Goal: Task Accomplishment & Management: Complete application form

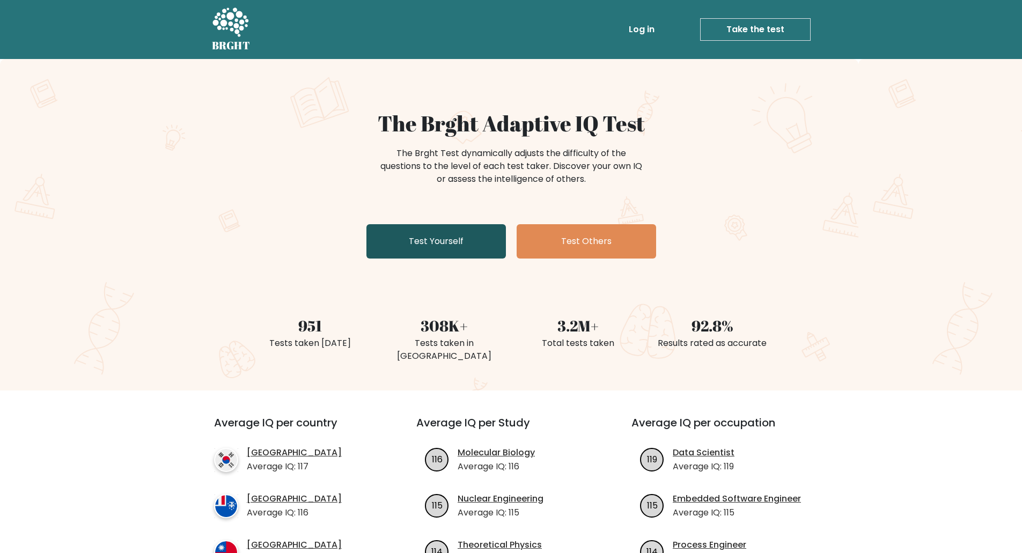
click at [432, 246] on link "Test Yourself" at bounding box center [435, 241] width 139 height 34
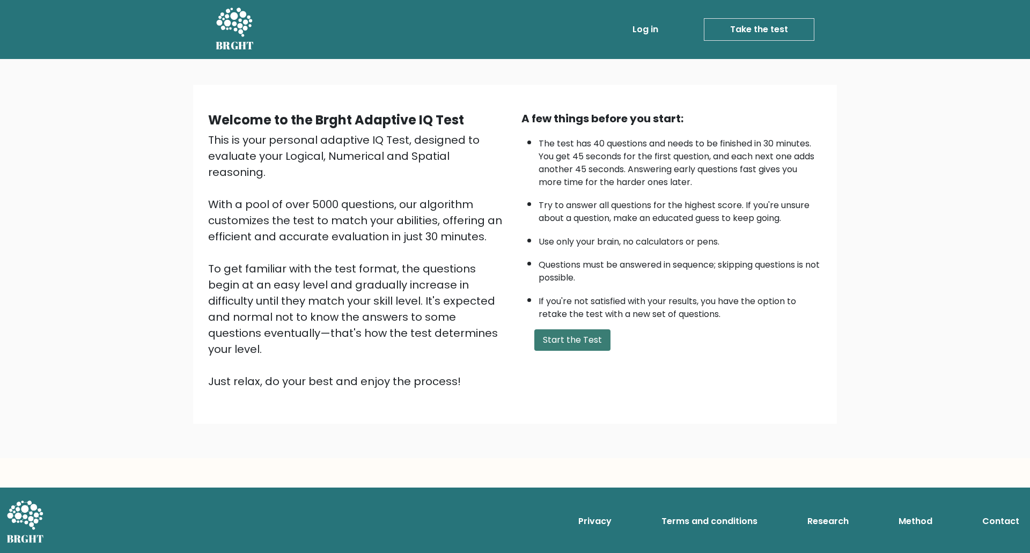
click at [581, 336] on button "Start the Test" at bounding box center [572, 339] width 76 height 21
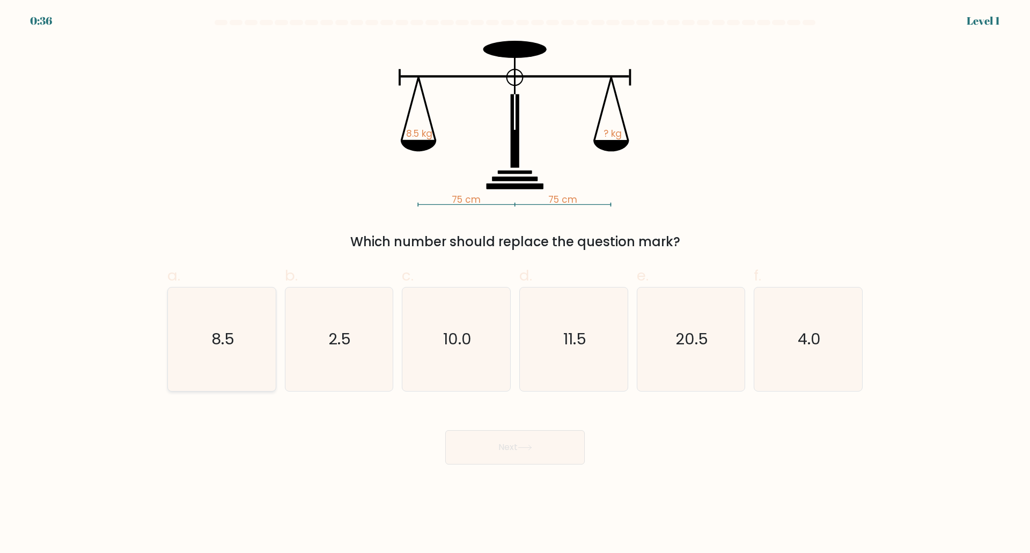
click at [265, 351] on icon "8.5" at bounding box center [222, 340] width 104 height 104
click at [515, 284] on input "a. 8.5" at bounding box center [515, 280] width 1 height 7
radio input "true"
click at [503, 446] on button "Next" at bounding box center [514, 447] width 139 height 34
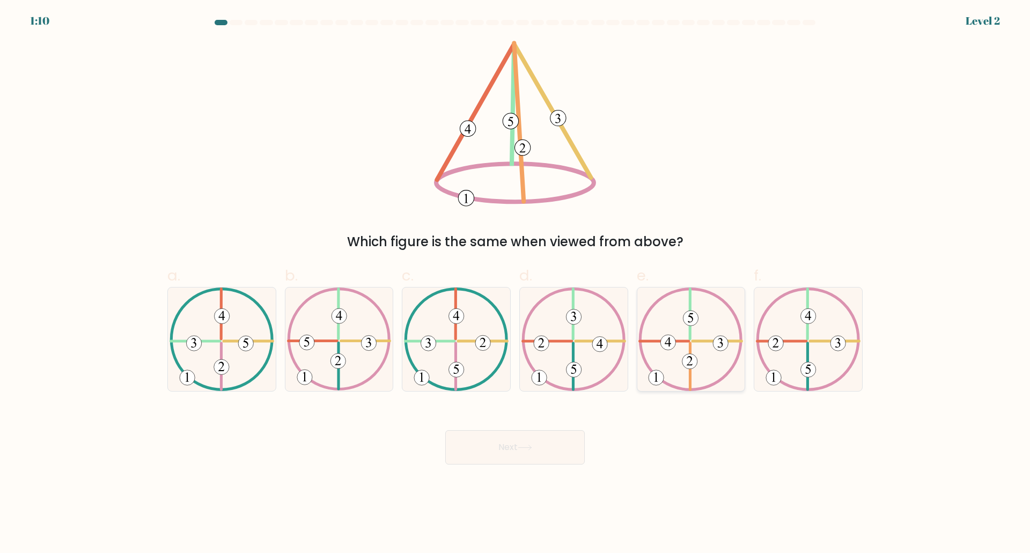
click at [670, 310] on icon at bounding box center [690, 340] width 105 height 104
click at [516, 284] on input "e." at bounding box center [515, 280] width 1 height 7
radio input "true"
click at [538, 447] on button "Next" at bounding box center [514, 447] width 139 height 34
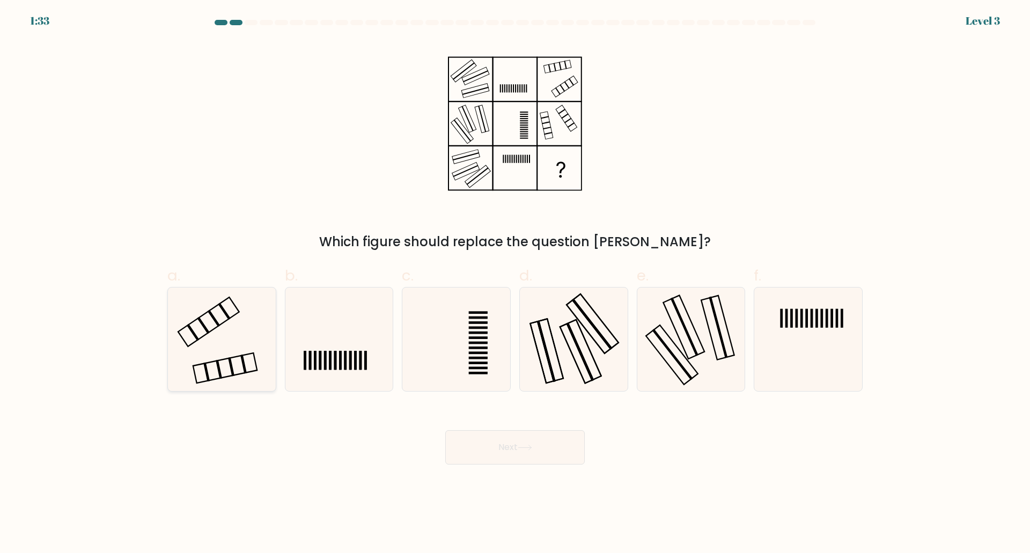
click at [224, 317] on icon at bounding box center [222, 340] width 104 height 104
click at [515, 284] on input "a." at bounding box center [515, 280] width 1 height 7
radio input "true"
click at [546, 449] on button "Next" at bounding box center [514, 447] width 139 height 34
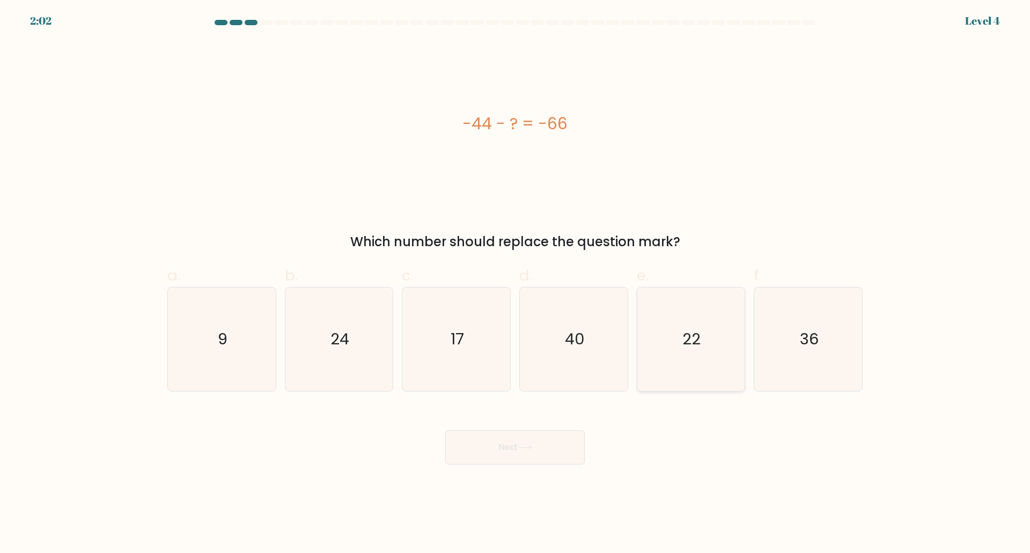
click at [711, 341] on icon "22" at bounding box center [691, 340] width 104 height 104
click at [516, 284] on input "e. 22" at bounding box center [515, 280] width 1 height 7
radio input "true"
click at [562, 458] on button "Next" at bounding box center [514, 447] width 139 height 34
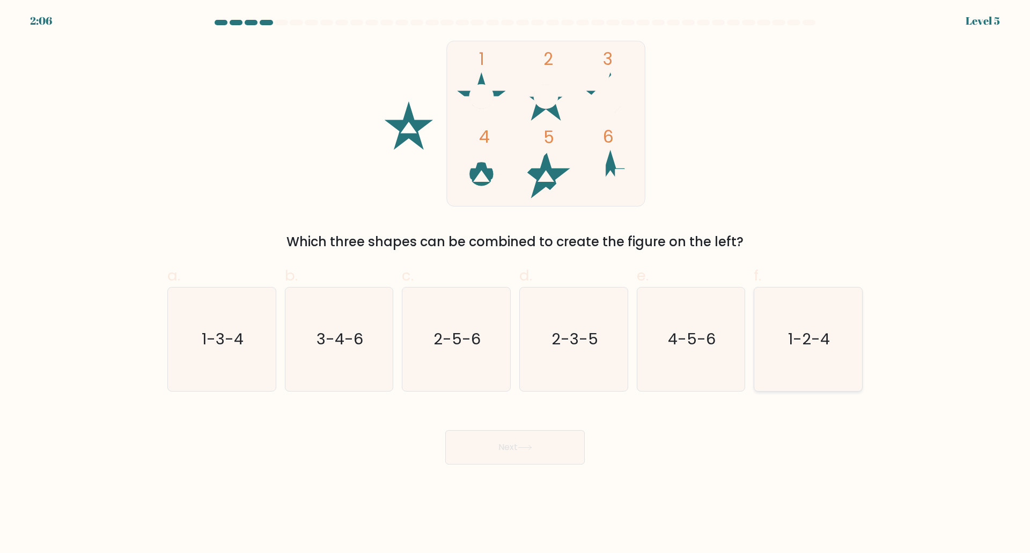
click at [808, 343] on text "1-2-4" at bounding box center [810, 338] width 42 height 21
click at [516, 284] on input "f. 1-2-4" at bounding box center [515, 280] width 1 height 7
radio input "true"
click at [262, 344] on icon "1-3-4" at bounding box center [222, 340] width 104 height 104
click at [515, 284] on input "a. 1-3-4" at bounding box center [515, 280] width 1 height 7
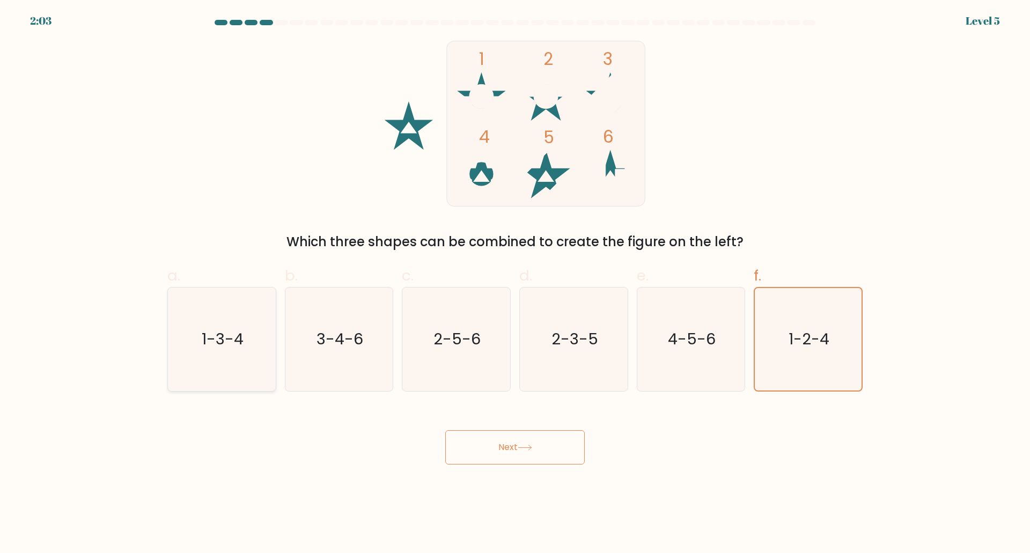
radio input "true"
click at [470, 348] on text "2-5-6" at bounding box center [457, 338] width 47 height 21
click at [515, 284] on input "c. 2-5-6" at bounding box center [515, 280] width 1 height 7
radio input "true"
click at [534, 452] on button "Next" at bounding box center [514, 447] width 139 height 34
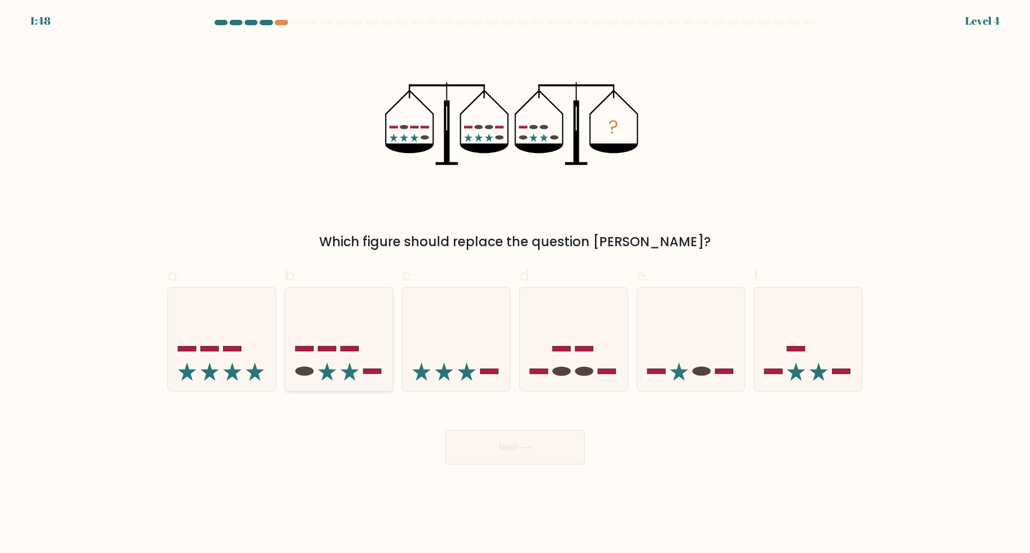
click at [351, 340] on icon at bounding box center [339, 339] width 108 height 89
click at [515, 284] on input "b." at bounding box center [515, 280] width 1 height 7
radio input "true"
click at [509, 453] on button "Next" at bounding box center [514, 447] width 139 height 34
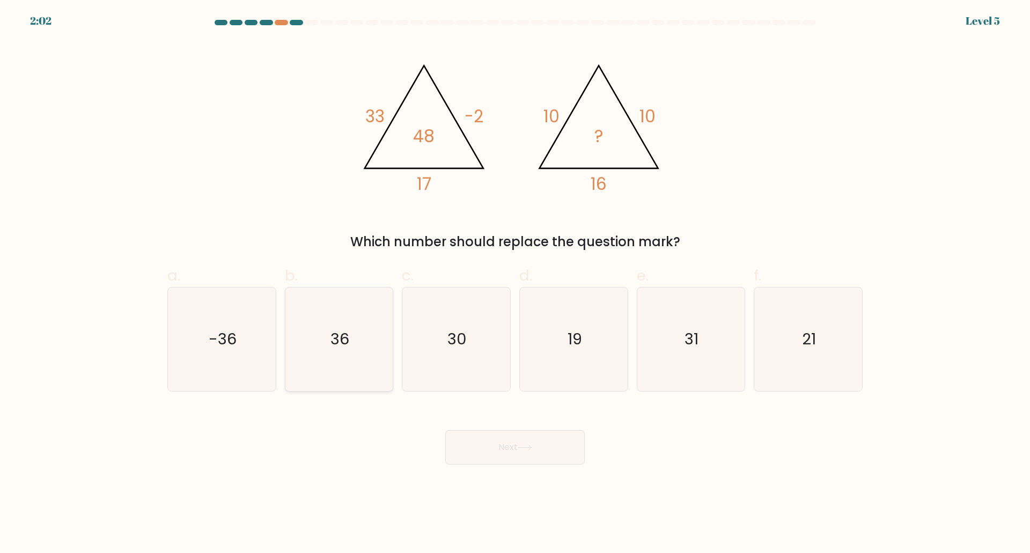
click at [354, 349] on icon "36" at bounding box center [339, 340] width 104 height 104
click at [515, 284] on input "b. 36" at bounding box center [515, 280] width 1 height 7
radio input "true"
click at [518, 457] on button "Next" at bounding box center [514, 447] width 139 height 34
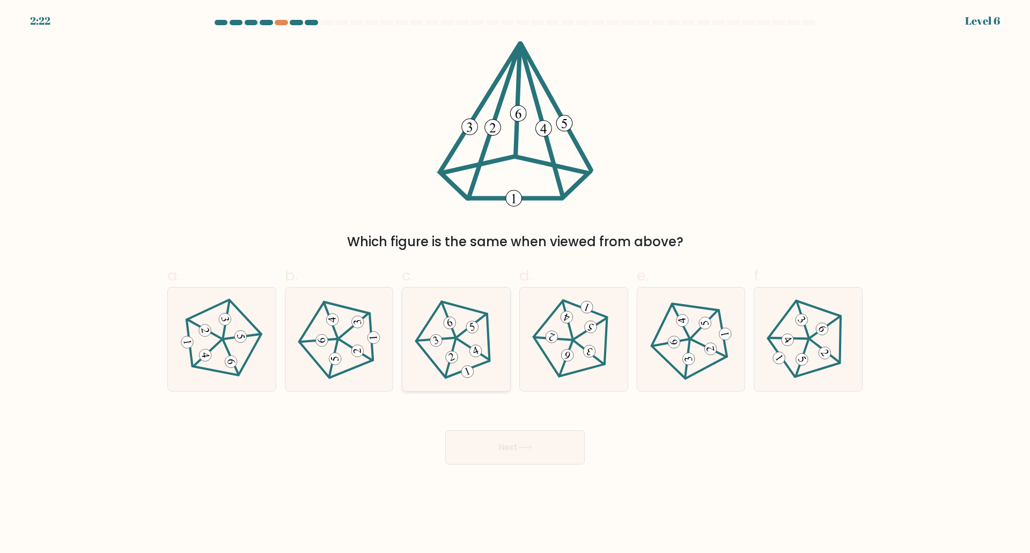
click at [456, 323] on 636 at bounding box center [450, 323] width 16 height 16
click at [515, 284] on input "c." at bounding box center [515, 280] width 1 height 7
radio input "true"
click at [487, 446] on button "Next" at bounding box center [514, 447] width 139 height 34
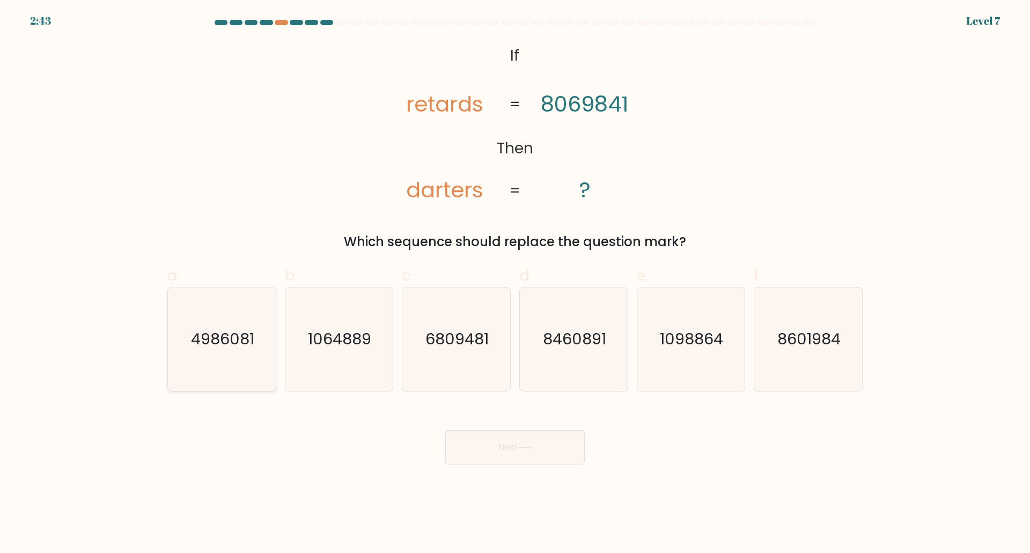
click at [227, 362] on icon "4986081" at bounding box center [222, 340] width 104 height 104
click at [515, 284] on input "a. 4986081" at bounding box center [515, 280] width 1 height 7
radio input "true"
click at [492, 442] on button "Next" at bounding box center [514, 447] width 139 height 34
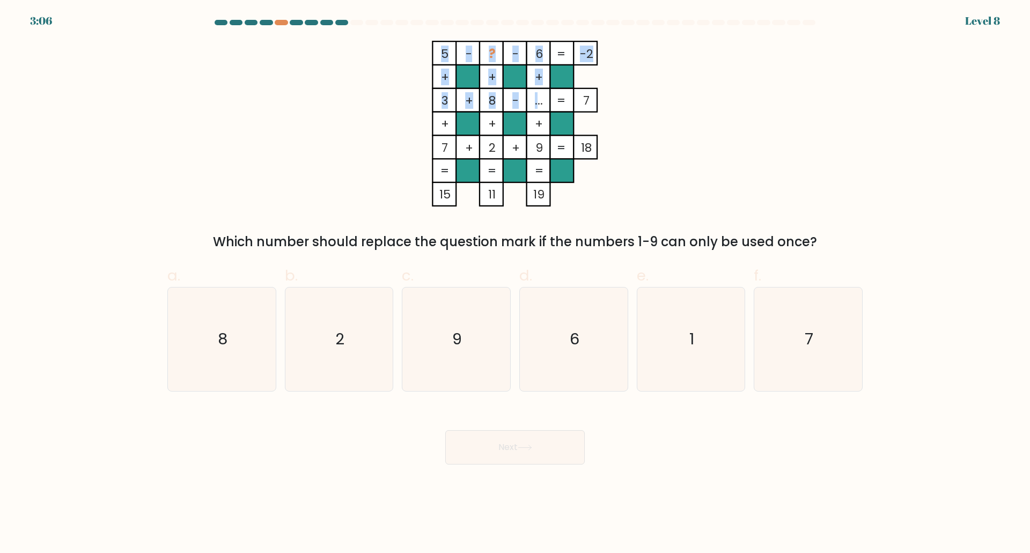
drag, startPoint x: 530, startPoint y: 101, endPoint x: 535, endPoint y: 104, distance: 6.0
click at [535, 104] on icon "5 - ? - 6 -2 + + + 3 + 8 - ... 7 + + + 7 + 2 + 9 = 18 = = = = 15 11 19 =" at bounding box center [515, 124] width 322 height 166
click at [535, 104] on tspan "..." at bounding box center [539, 100] width 8 height 17
click at [663, 331] on icon "1" at bounding box center [691, 340] width 104 height 104
click at [516, 284] on input "e. 1" at bounding box center [515, 280] width 1 height 7
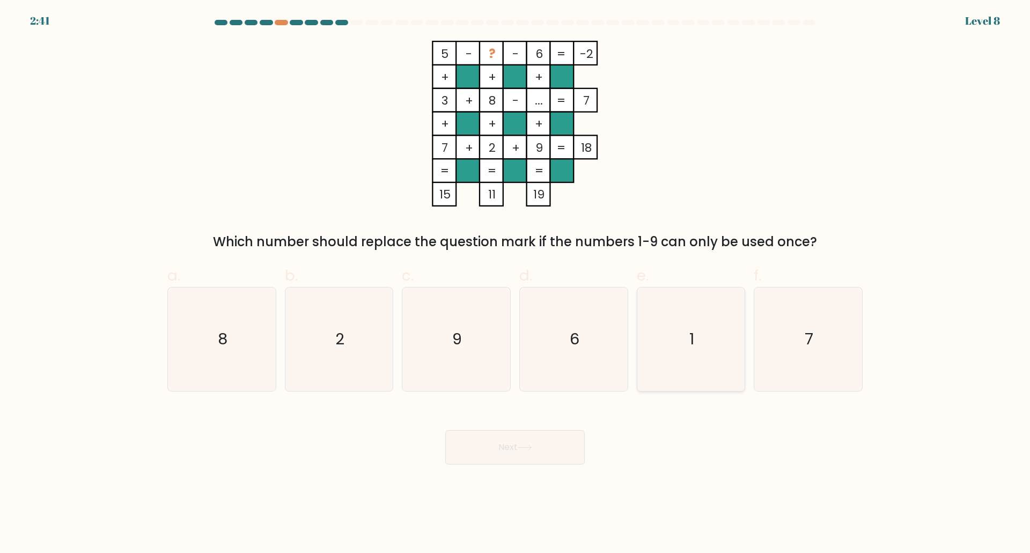
radio input "true"
click at [539, 448] on button "Next" at bounding box center [514, 447] width 139 height 34
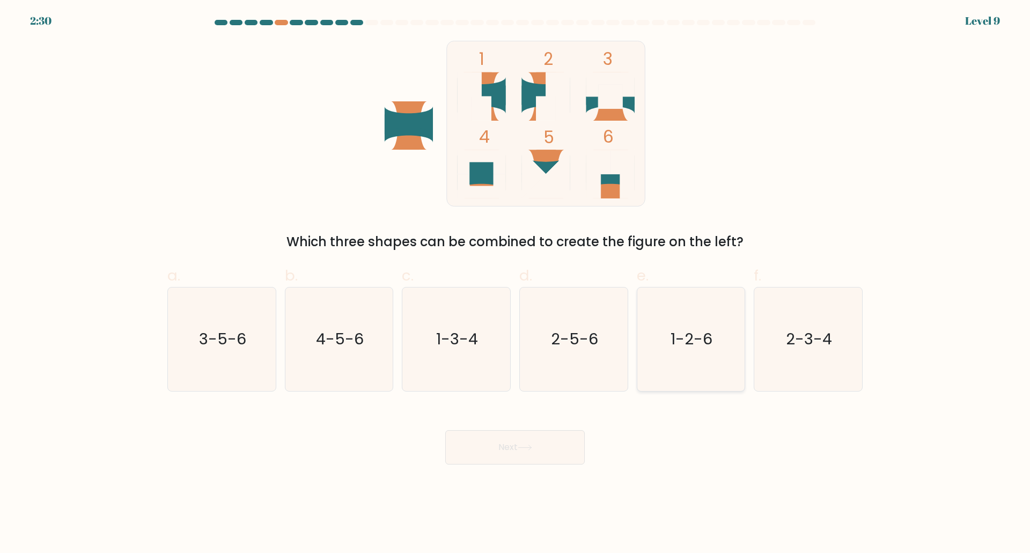
click at [698, 337] on text "1-2-6" at bounding box center [692, 338] width 42 height 21
click at [516, 284] on input "e. 1-2-6" at bounding box center [515, 280] width 1 height 7
radio input "true"
click at [544, 454] on button "Next" at bounding box center [514, 447] width 139 height 34
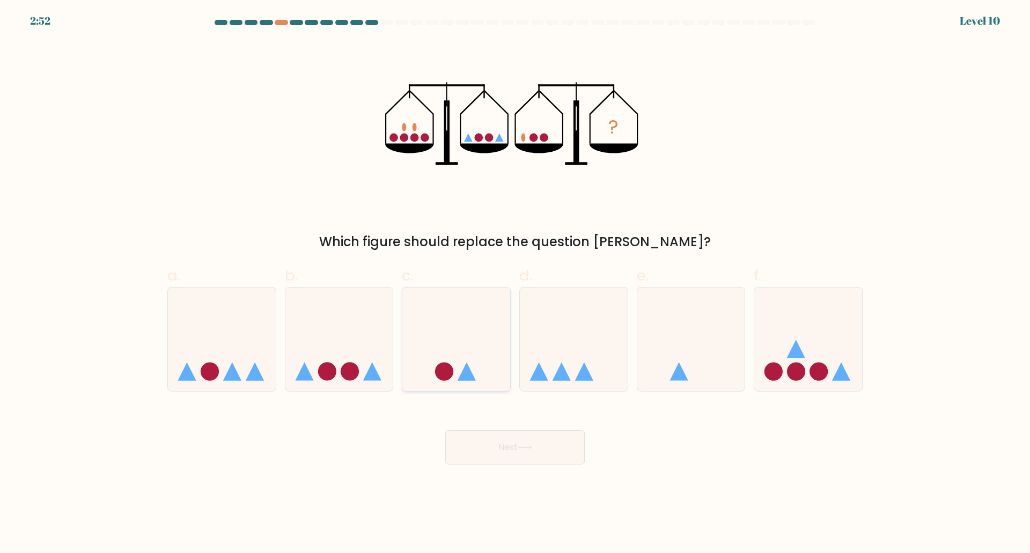
click at [459, 349] on icon at bounding box center [456, 339] width 108 height 89
click at [515, 284] on input "c." at bounding box center [515, 280] width 1 height 7
radio input "true"
click at [538, 444] on button "Next" at bounding box center [514, 447] width 139 height 34
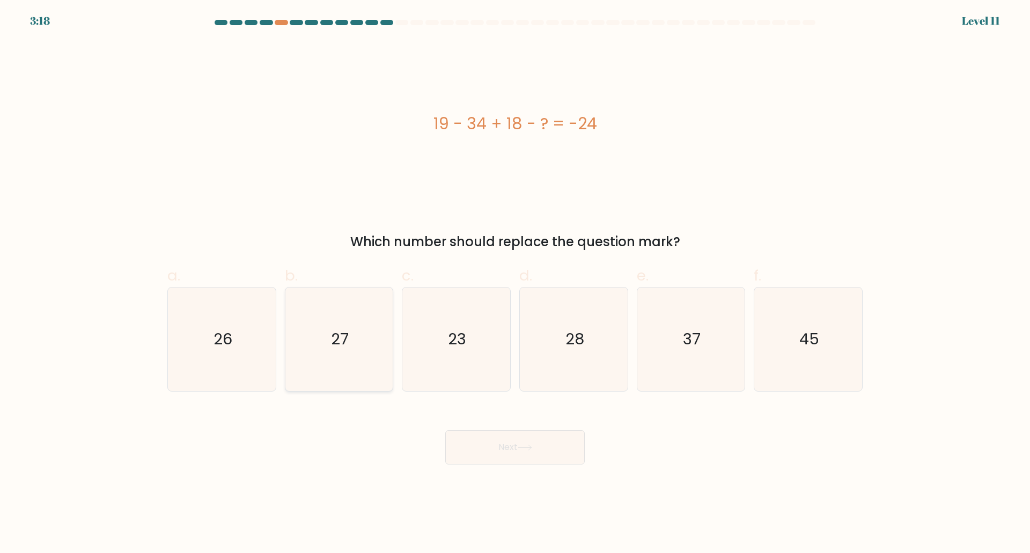
click at [341, 344] on text "27" at bounding box center [340, 338] width 18 height 21
click at [515, 284] on input "b. 27" at bounding box center [515, 280] width 1 height 7
radio input "true"
click at [555, 449] on button "Next" at bounding box center [514, 447] width 139 height 34
click at [511, 457] on button "Next" at bounding box center [514, 447] width 139 height 34
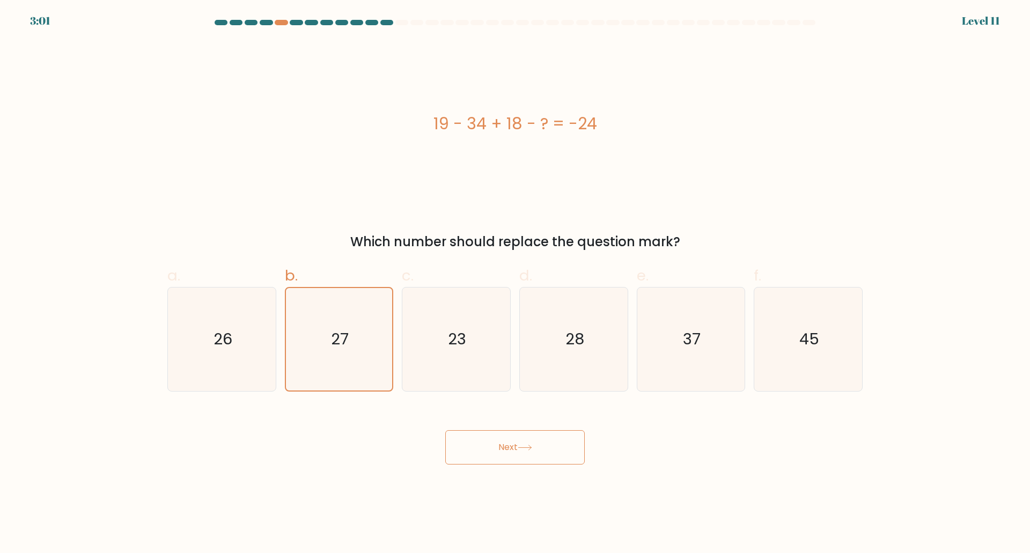
click at [209, 226] on div "19 - 34 + 18 - ? = -24 Which number should replace the question mark?" at bounding box center [515, 146] width 708 height 211
click at [250, 345] on icon "26" at bounding box center [222, 340] width 104 height 104
click at [515, 284] on input "a. 26" at bounding box center [515, 280] width 1 height 7
radio input "true"
click at [316, 339] on icon "27" at bounding box center [339, 340] width 104 height 104
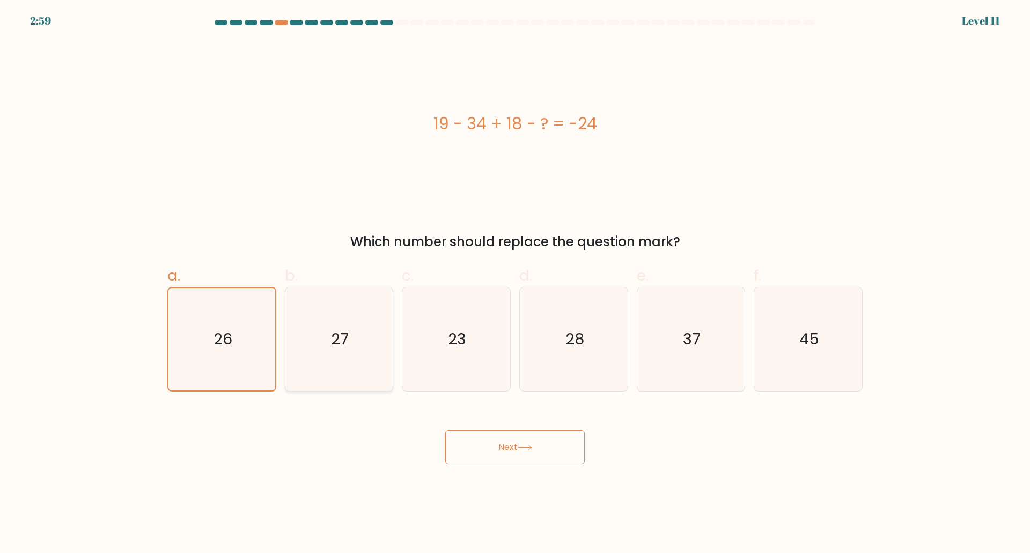
click at [515, 284] on input "b. 27" at bounding box center [515, 280] width 1 height 7
radio input "true"
click at [484, 448] on button "Next" at bounding box center [514, 447] width 139 height 34
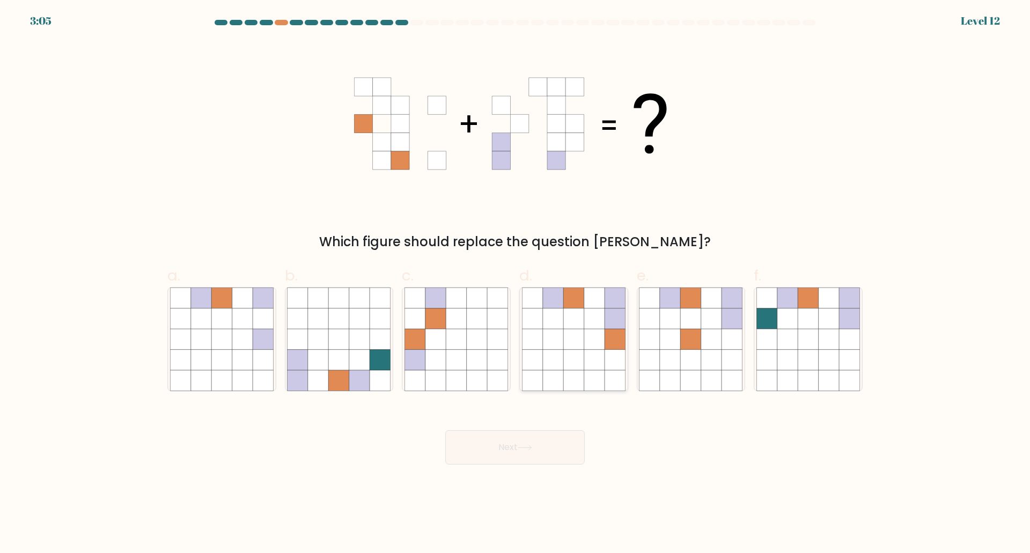
click at [548, 352] on icon at bounding box center [553, 359] width 20 height 20
click at [516, 284] on input "d." at bounding box center [515, 280] width 1 height 7
radio input "true"
click at [544, 445] on button "Next" at bounding box center [514, 447] width 139 height 34
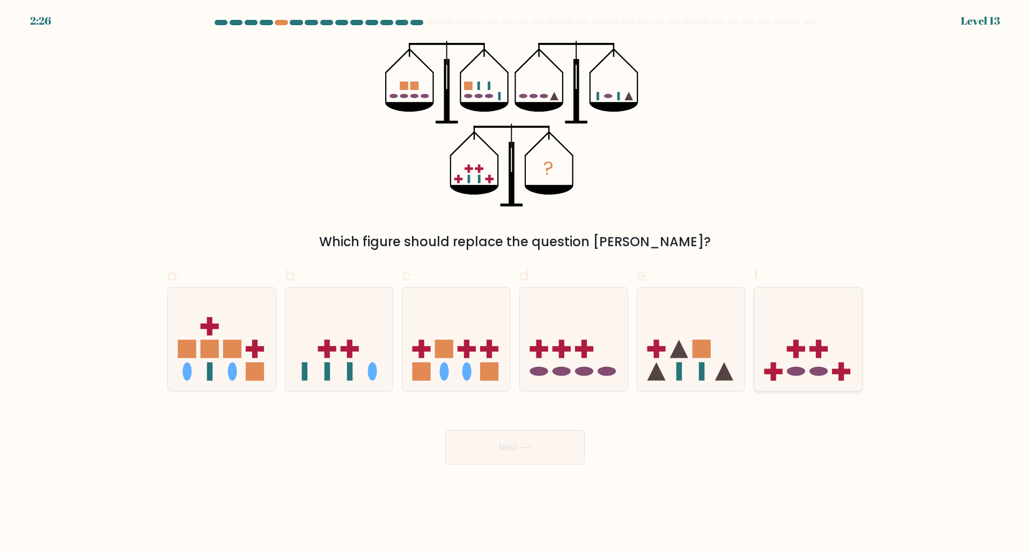
click at [803, 359] on icon at bounding box center [808, 339] width 108 height 89
click at [516, 284] on input "f." at bounding box center [515, 280] width 1 height 7
radio input "true"
click at [554, 451] on button "Next" at bounding box center [514, 447] width 139 height 34
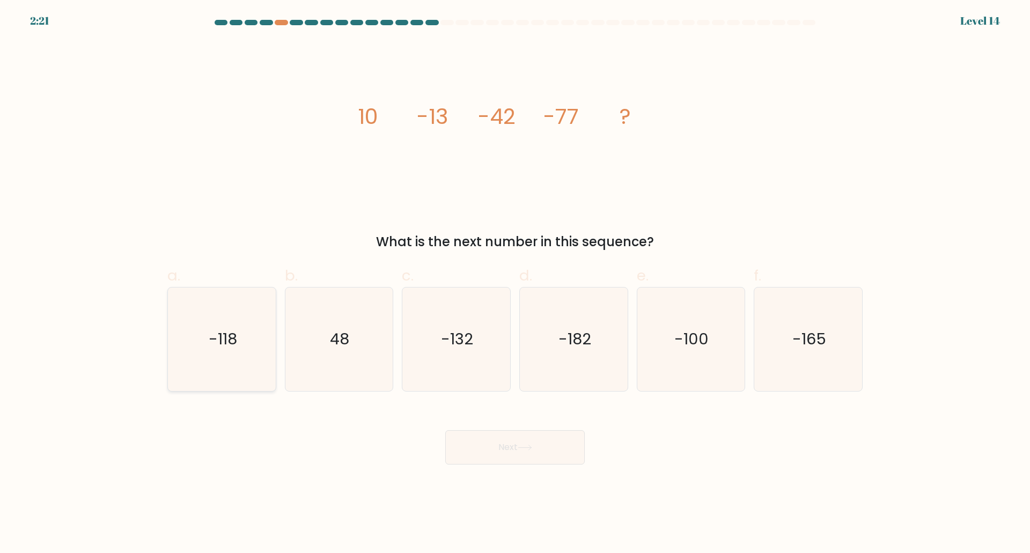
click at [249, 360] on icon "-118" at bounding box center [222, 340] width 104 height 104
click at [515, 284] on input "a. -118" at bounding box center [515, 280] width 1 height 7
radio input "true"
click at [498, 437] on button "Next" at bounding box center [514, 447] width 139 height 34
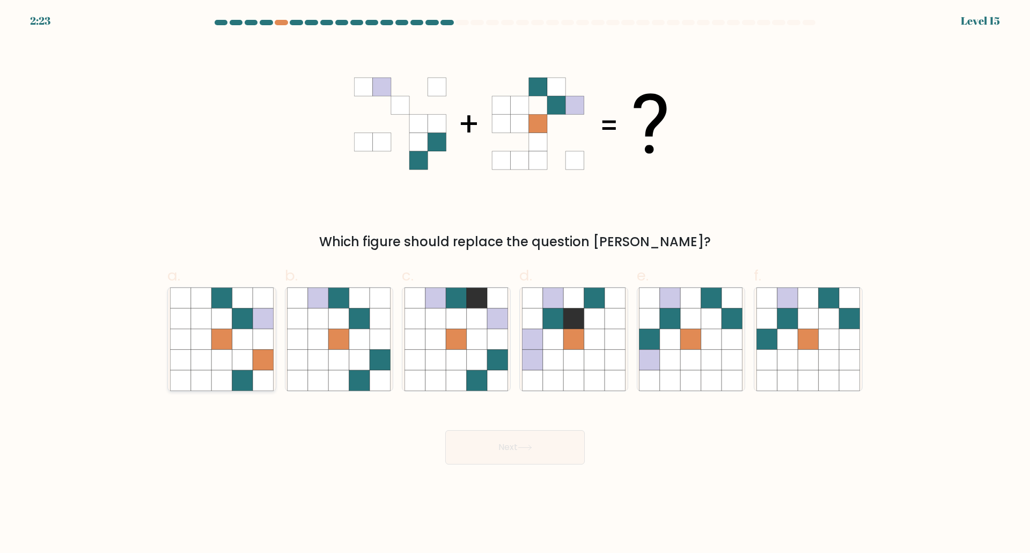
click at [241, 359] on icon at bounding box center [242, 359] width 20 height 20
click at [515, 284] on input "a." at bounding box center [515, 280] width 1 height 7
radio input "true"
click at [497, 451] on button "Next" at bounding box center [514, 447] width 139 height 34
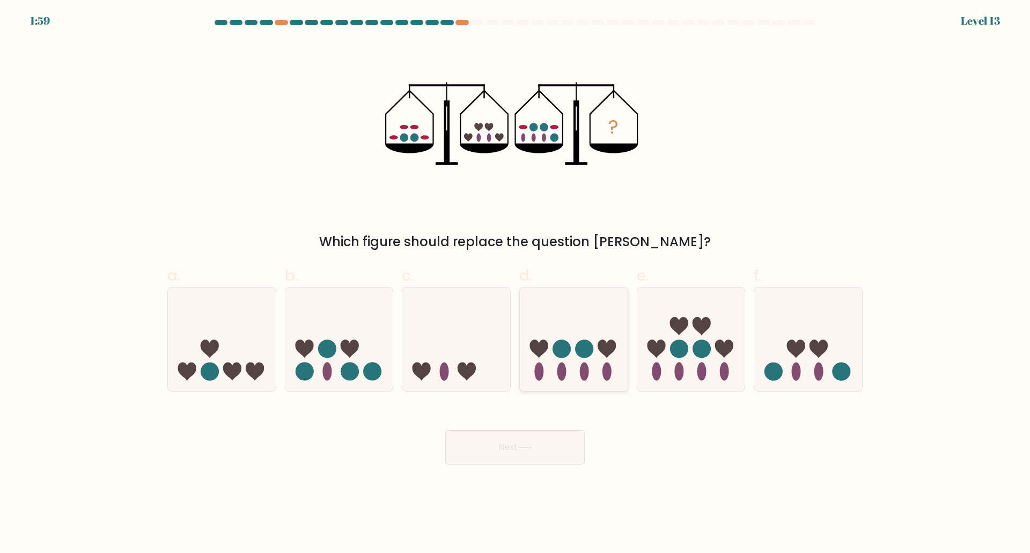
click at [578, 326] on icon at bounding box center [574, 339] width 108 height 89
click at [516, 284] on input "d." at bounding box center [515, 280] width 1 height 7
radio input "true"
click at [533, 451] on button "Next" at bounding box center [514, 447] width 139 height 34
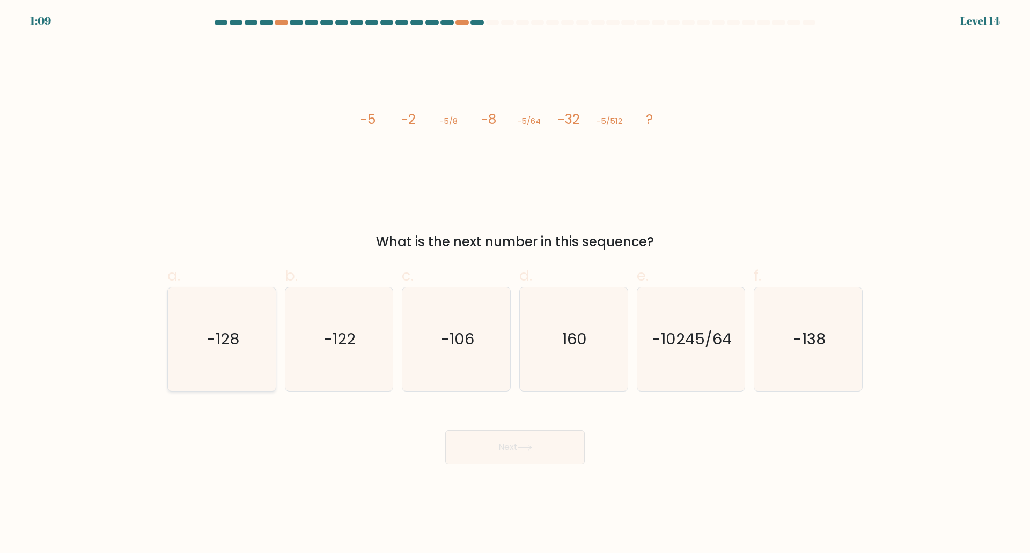
click at [223, 340] on text "-128" at bounding box center [223, 338] width 33 height 21
click at [515, 284] on input "a. -128" at bounding box center [515, 280] width 1 height 7
radio input "true"
click at [556, 458] on button "Next" at bounding box center [514, 447] width 139 height 34
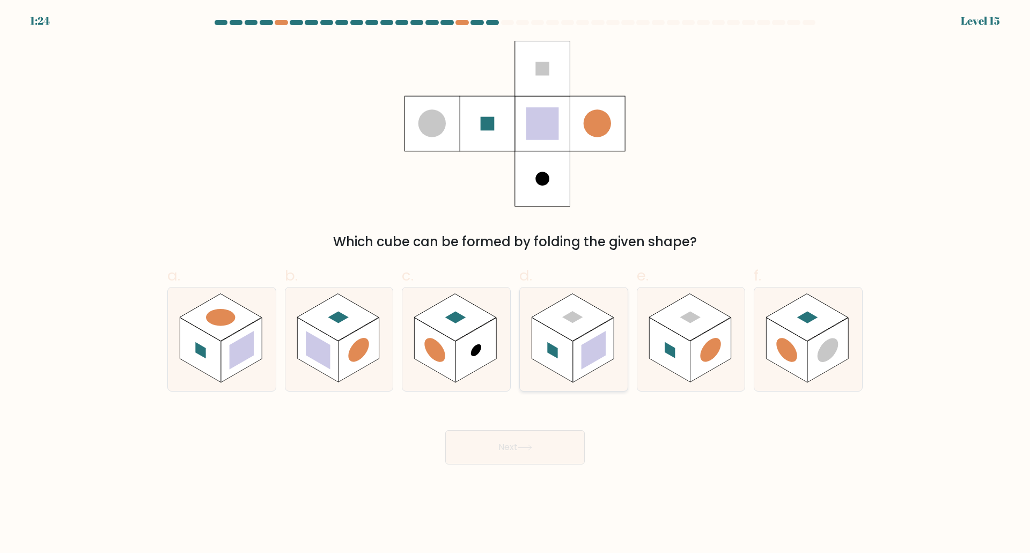
click at [564, 343] on rect at bounding box center [552, 350] width 41 height 65
click at [516, 284] on input "d." at bounding box center [515, 280] width 1 height 7
radio input "true"
click at [521, 447] on icon at bounding box center [525, 448] width 14 height 6
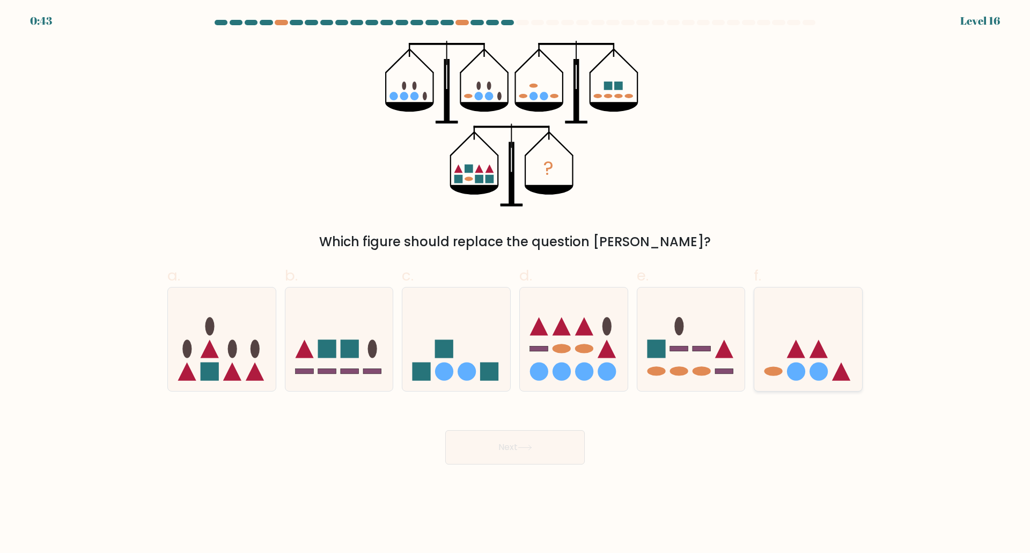
click at [816, 333] on icon at bounding box center [808, 339] width 108 height 89
click at [516, 284] on input "f." at bounding box center [515, 280] width 1 height 7
radio input "true"
click at [540, 450] on button "Next" at bounding box center [514, 447] width 139 height 34
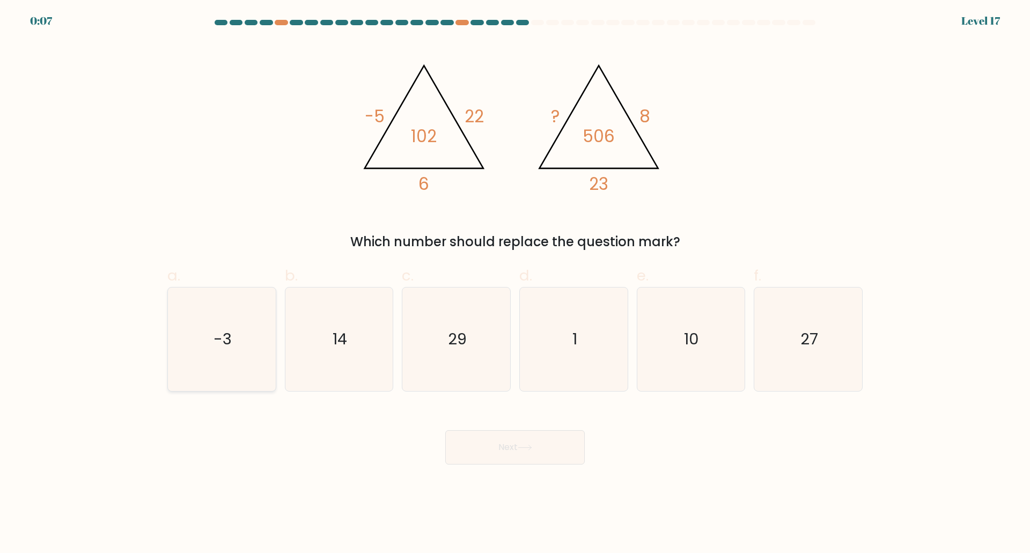
click at [223, 333] on text "-3" at bounding box center [222, 338] width 18 height 21
click at [515, 284] on input "a. -3" at bounding box center [515, 280] width 1 height 7
radio input "true"
click at [517, 443] on button "Next" at bounding box center [514, 447] width 139 height 34
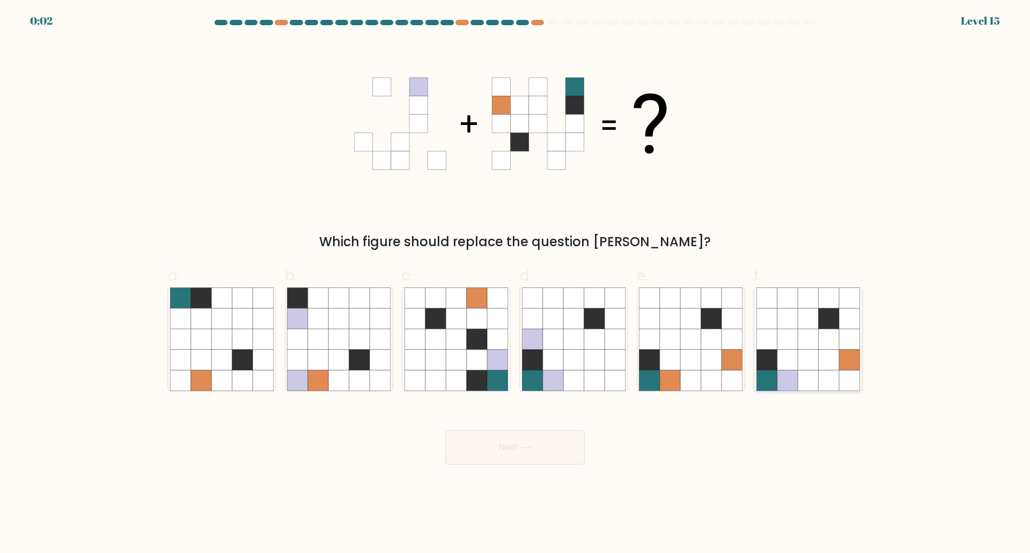
click at [806, 330] on icon at bounding box center [808, 339] width 20 height 20
click at [516, 284] on input "f." at bounding box center [515, 280] width 1 height 7
radio input "true"
click at [547, 451] on button "Next" at bounding box center [514, 447] width 139 height 34
